Goal: Communication & Community: Answer question/provide support

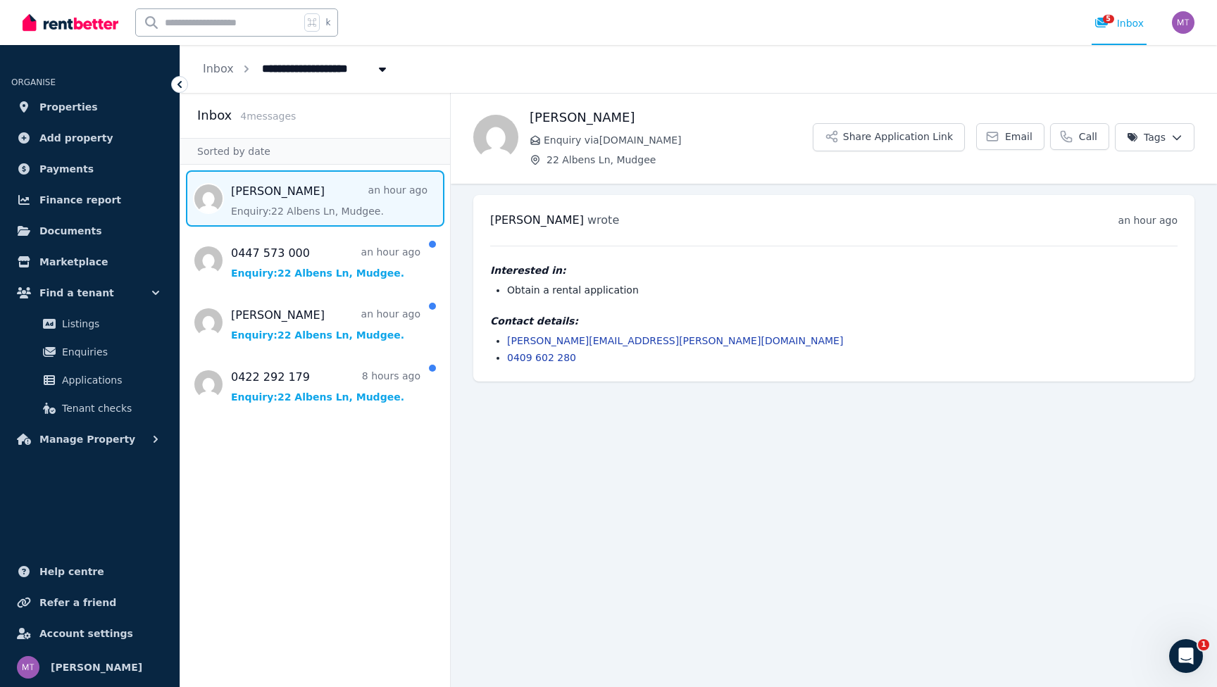
click at [595, 339] on link "[PERSON_NAME][EMAIL_ADDRESS][PERSON_NAME][DOMAIN_NAME]" at bounding box center [675, 340] width 336 height 11
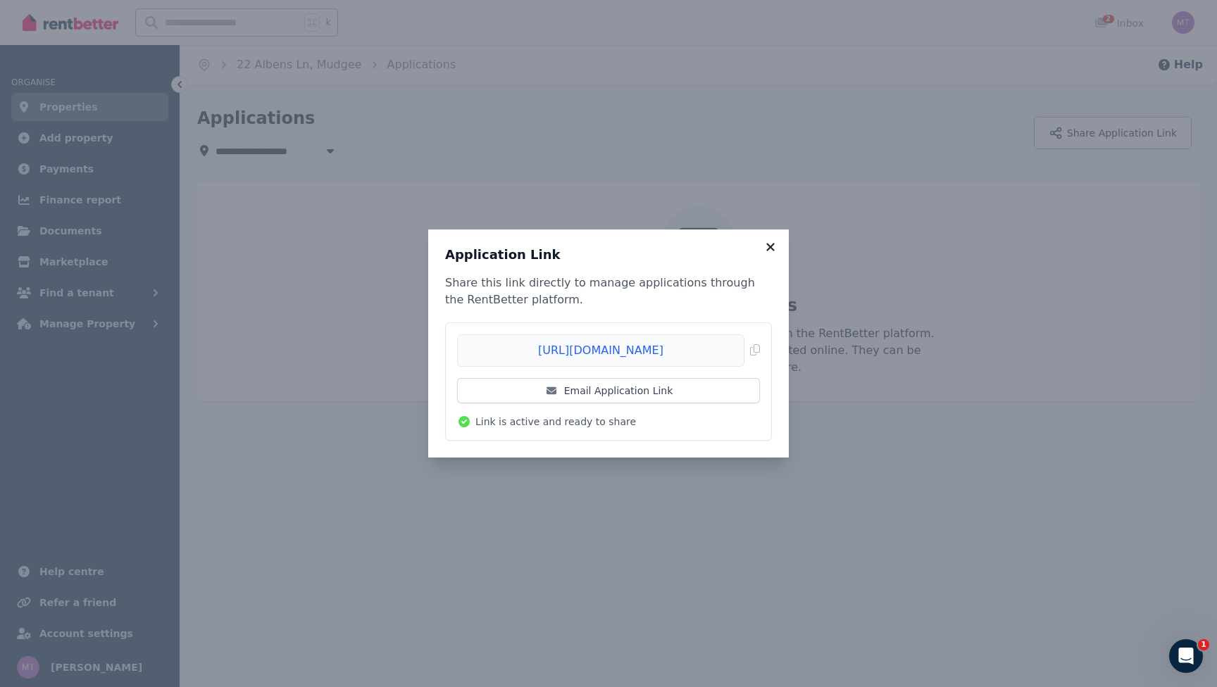
click at [770, 253] on icon at bounding box center [770, 247] width 14 height 13
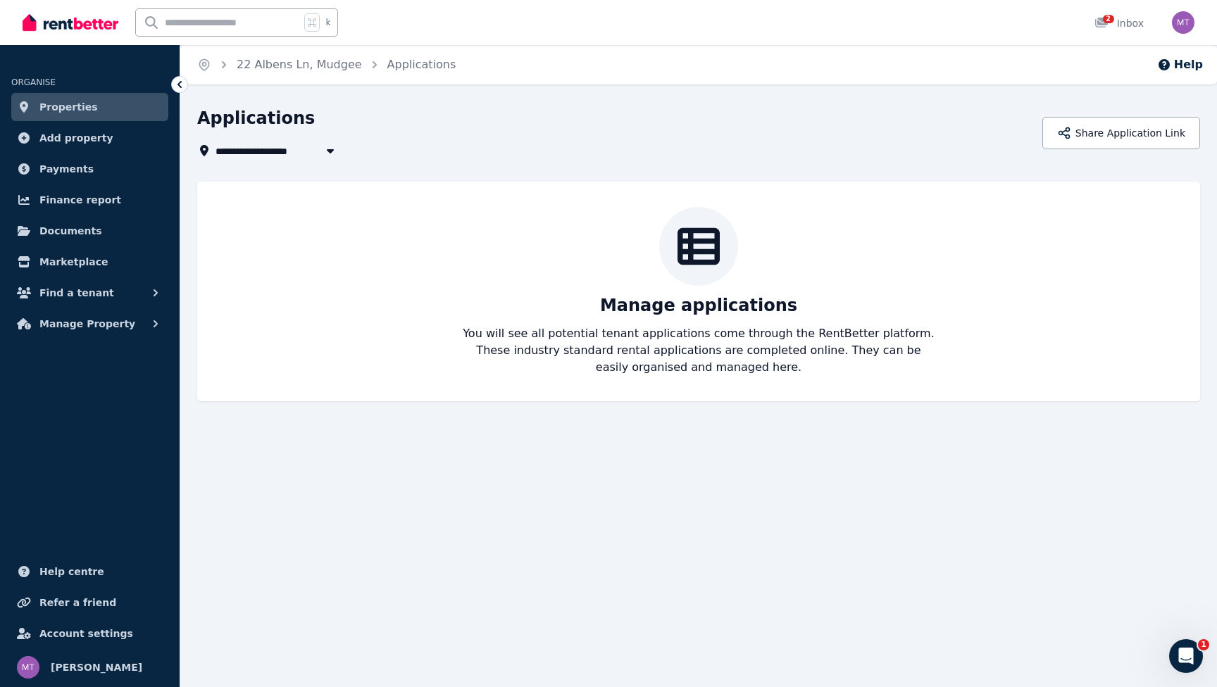
click at [80, 104] on span "Properties" at bounding box center [68, 107] width 58 height 17
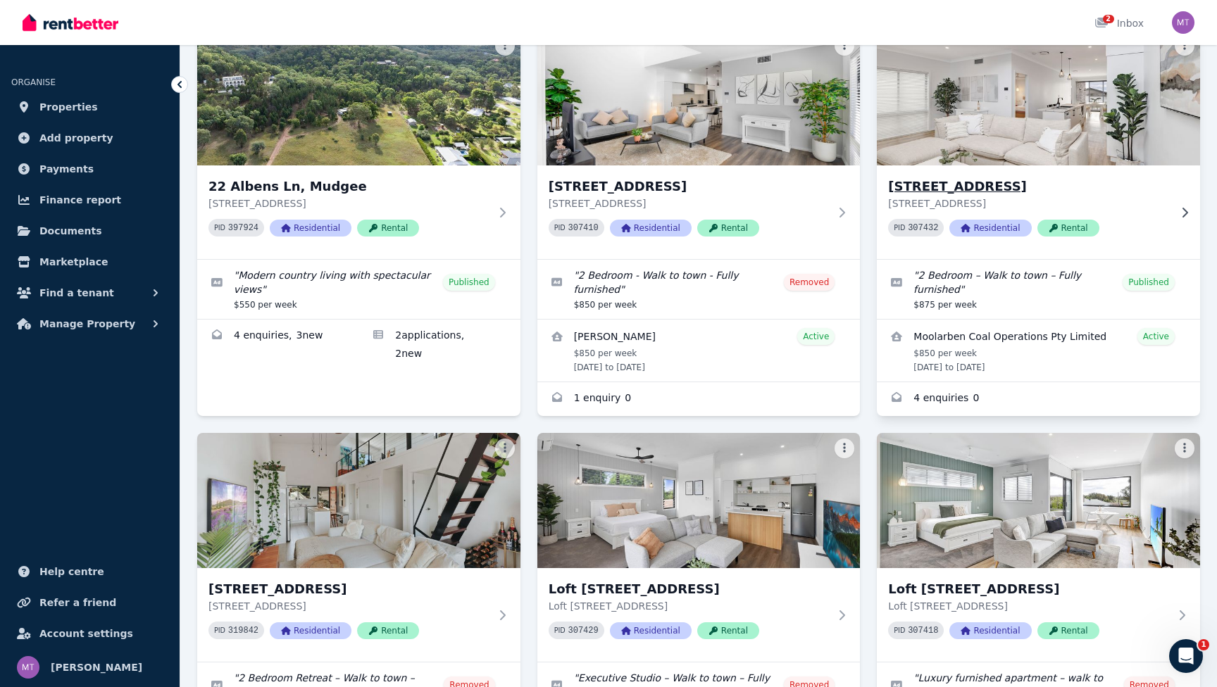
scroll to position [123, 0]
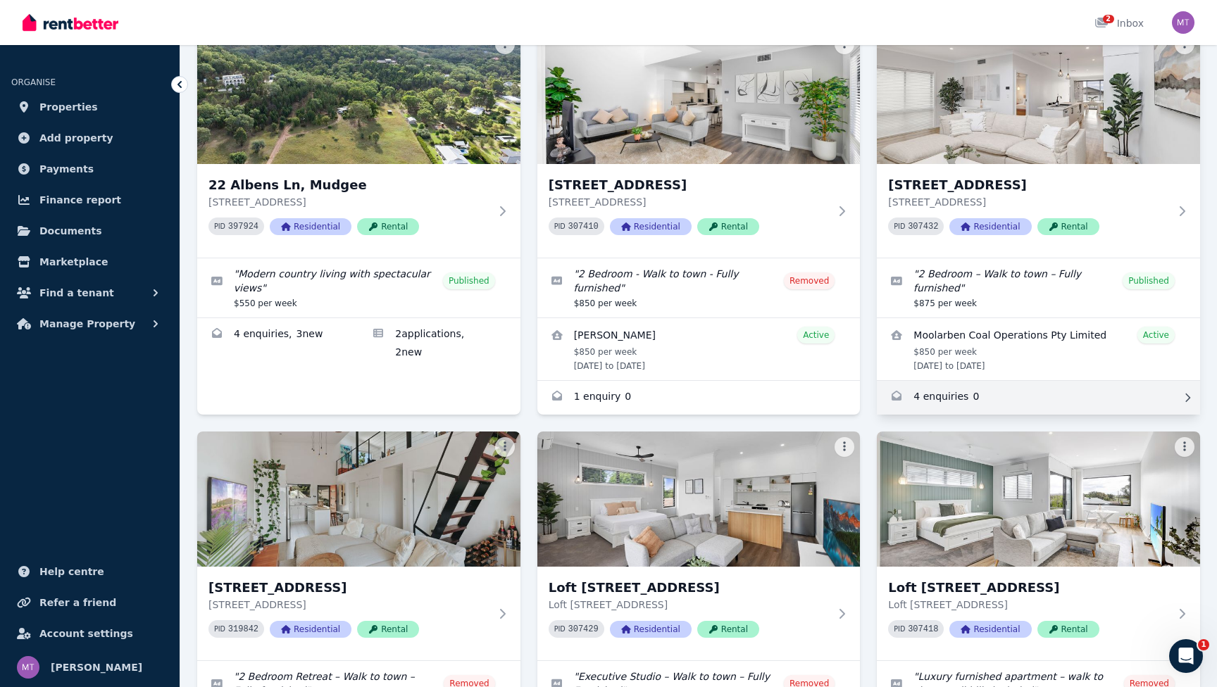
click at [938, 399] on link "Enquiries for 122A Market Street, Mudgee" at bounding box center [1038, 398] width 323 height 34
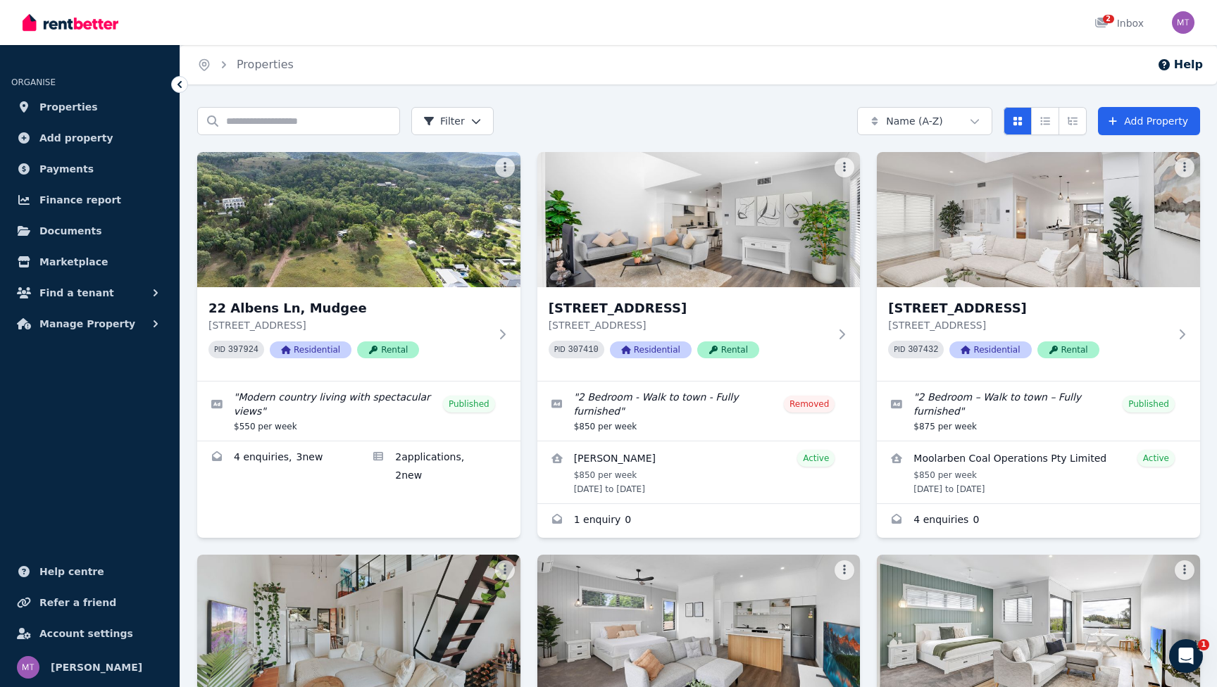
click at [424, 1] on div "2 Inbox" at bounding box center [585, 22] width 1124 height 45
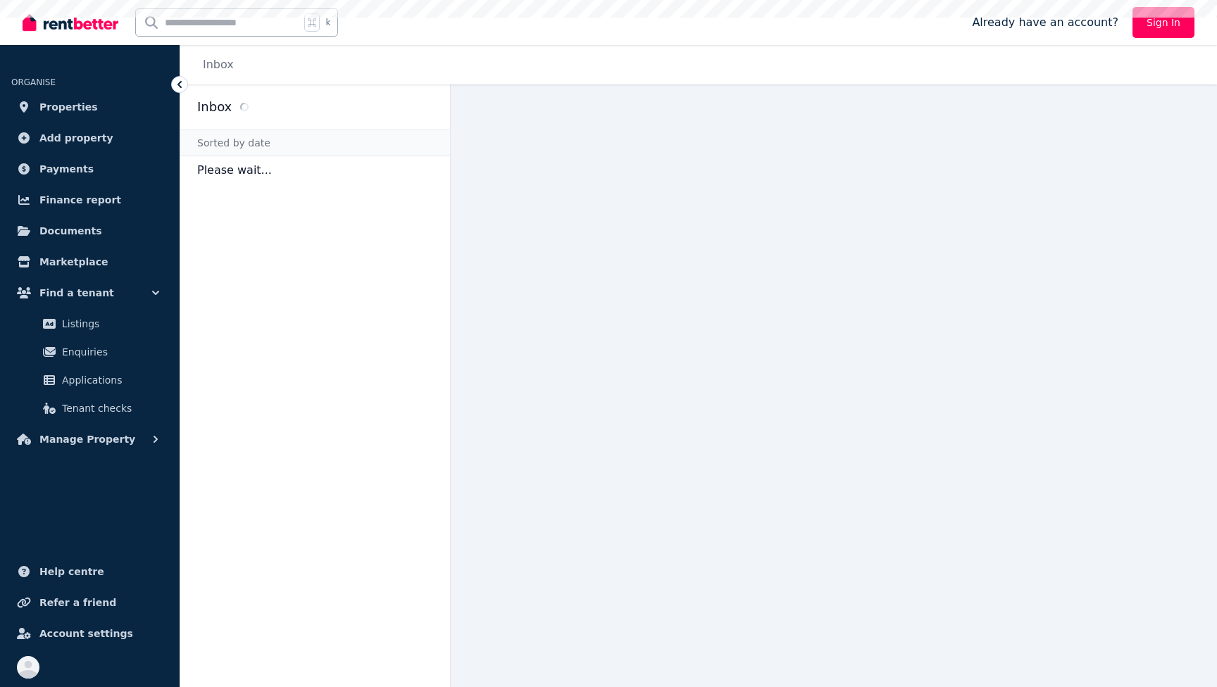
click at [1037, 400] on main at bounding box center [834, 386] width 766 height 603
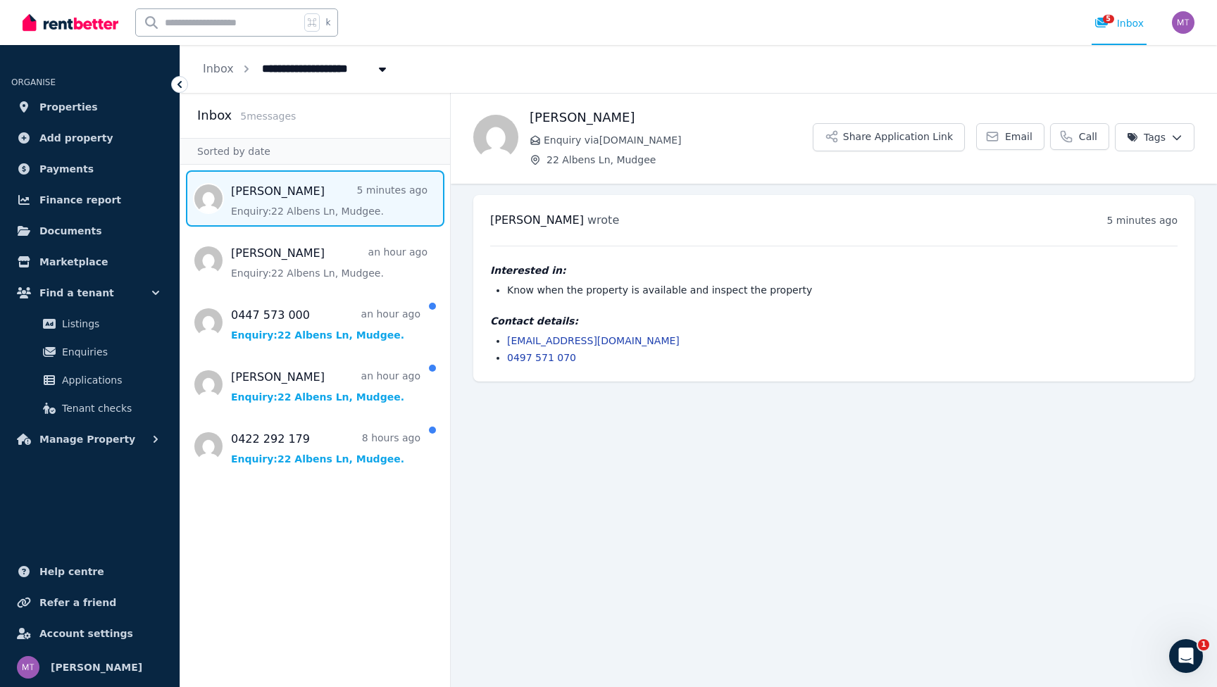
click at [601, 339] on link "hayslouise04@gmail.com" at bounding box center [593, 340] width 173 height 11
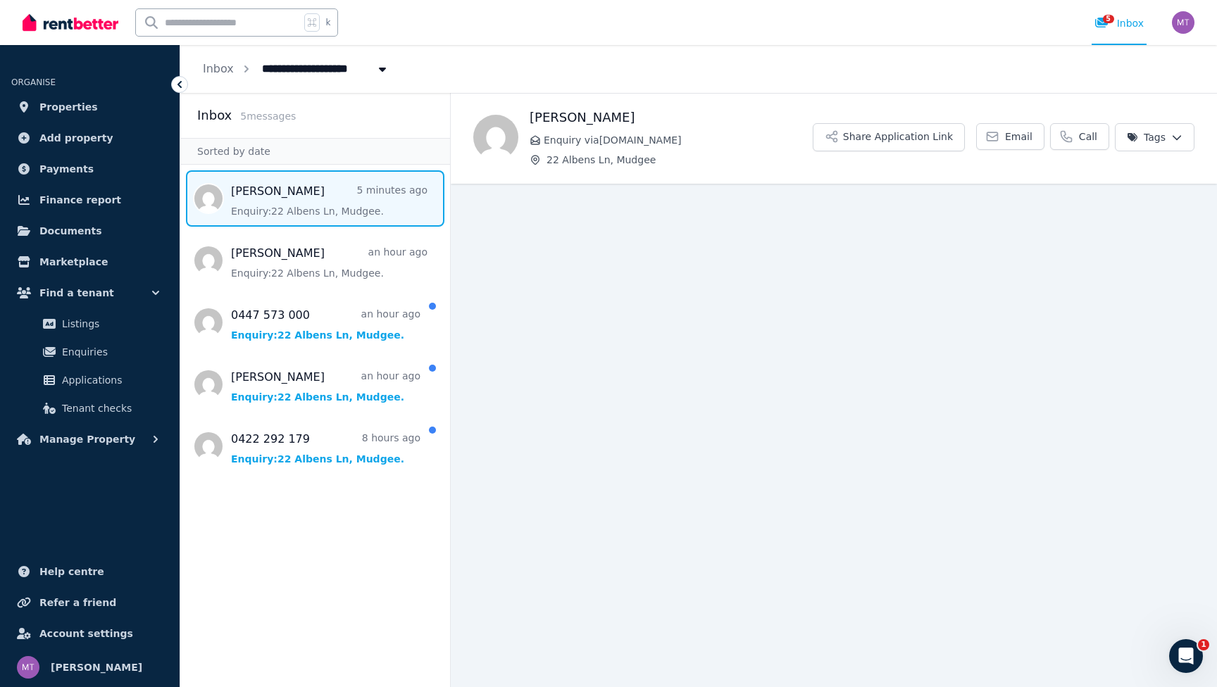
click at [346, 196] on span "Message list" at bounding box center [315, 198] width 270 height 56
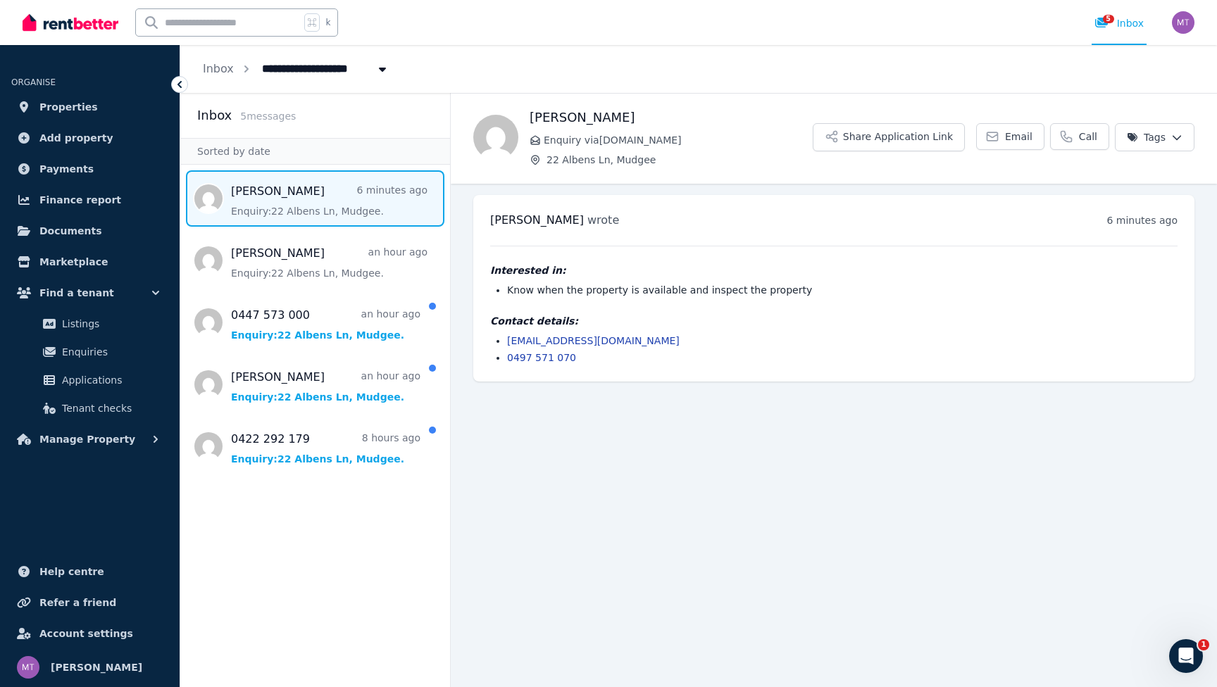
click at [603, 342] on link "hayslouise04@gmail.com" at bounding box center [593, 340] width 173 height 11
